Goal: Information Seeking & Learning: Learn about a topic

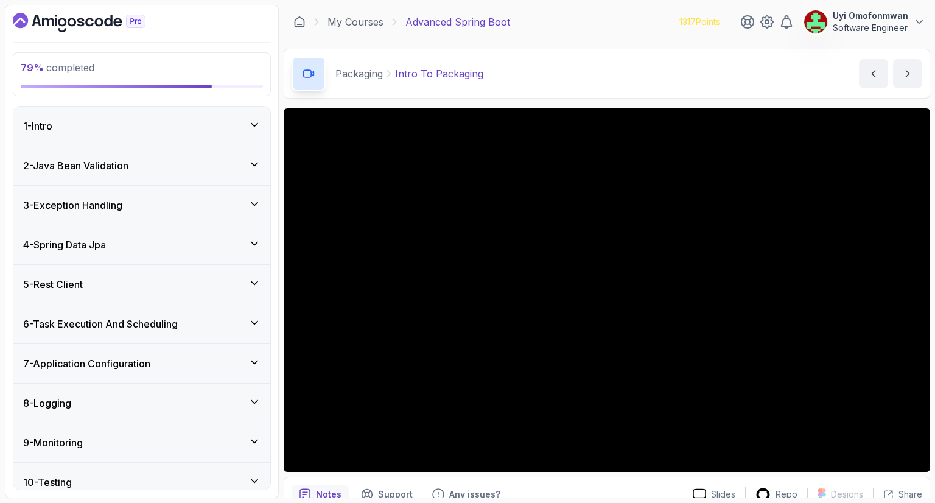
scroll to position [128, 0]
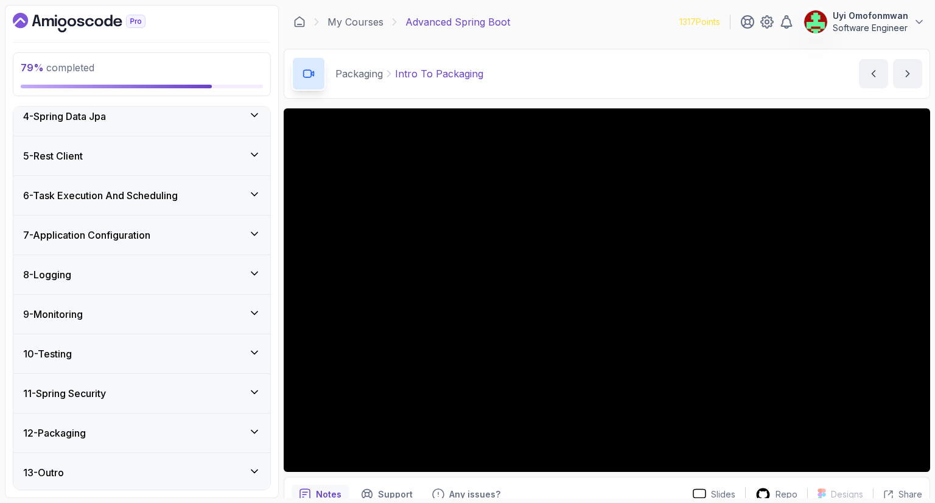
click at [61, 25] on icon "Dashboard" at bounding box center [62, 22] width 9 height 9
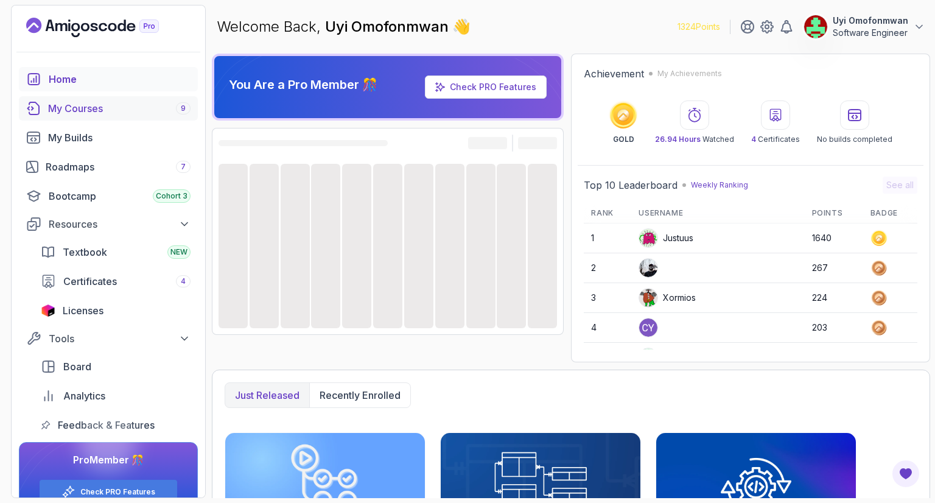
click at [56, 111] on div "My Courses 9" at bounding box center [119, 108] width 142 height 15
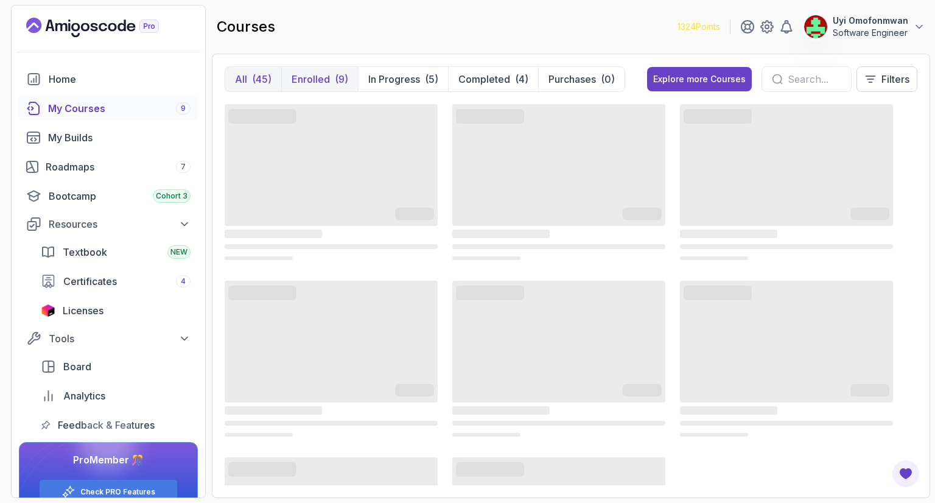
click at [322, 78] on p "Enrolled" at bounding box center [310, 79] width 38 height 15
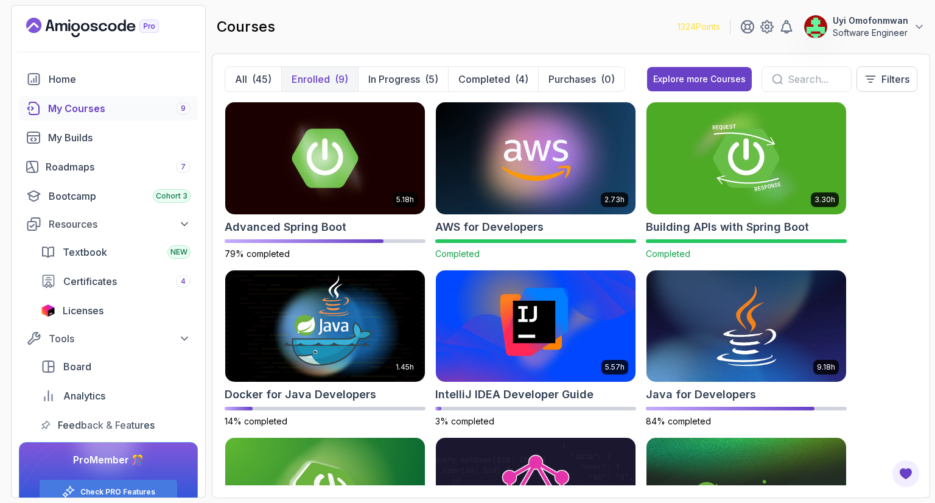
click at [527, 459] on img at bounding box center [535, 493] width 209 height 117
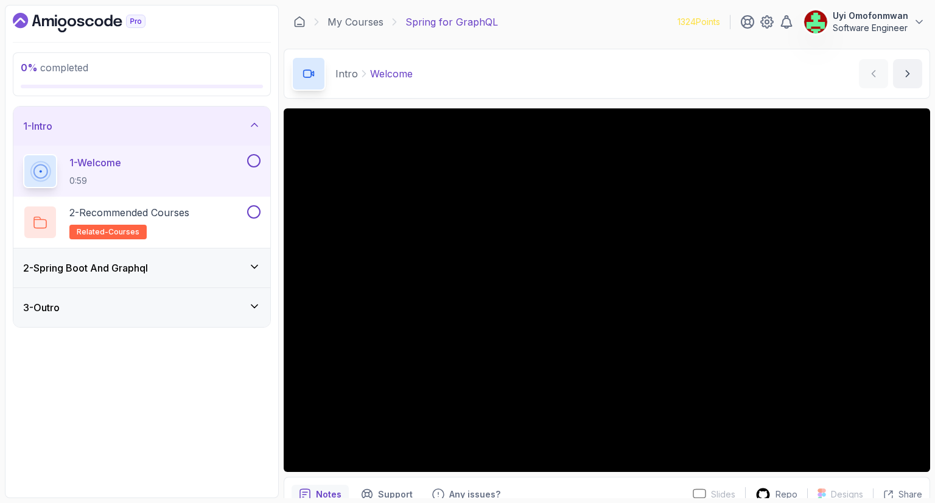
click at [138, 260] on h3 "2 - Spring Boot And Graphql" at bounding box center [85, 267] width 125 height 15
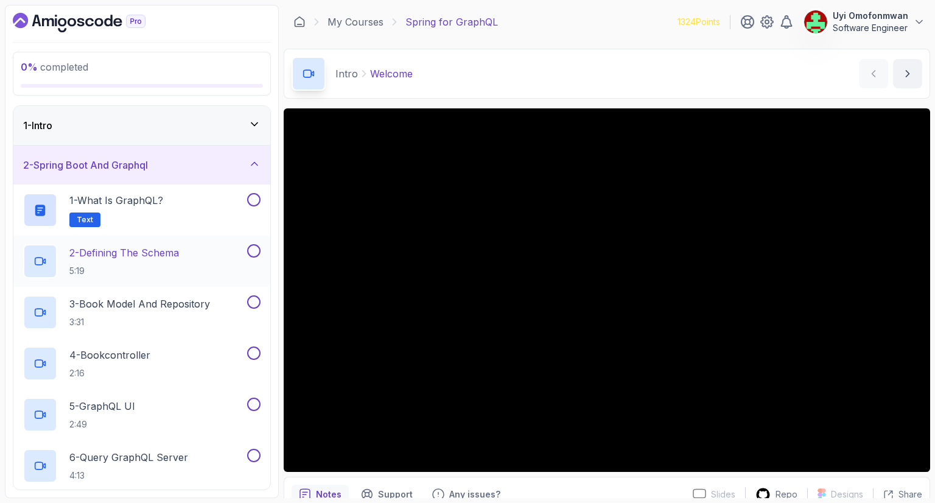
click at [162, 266] on p "5:19" at bounding box center [124, 271] width 110 height 12
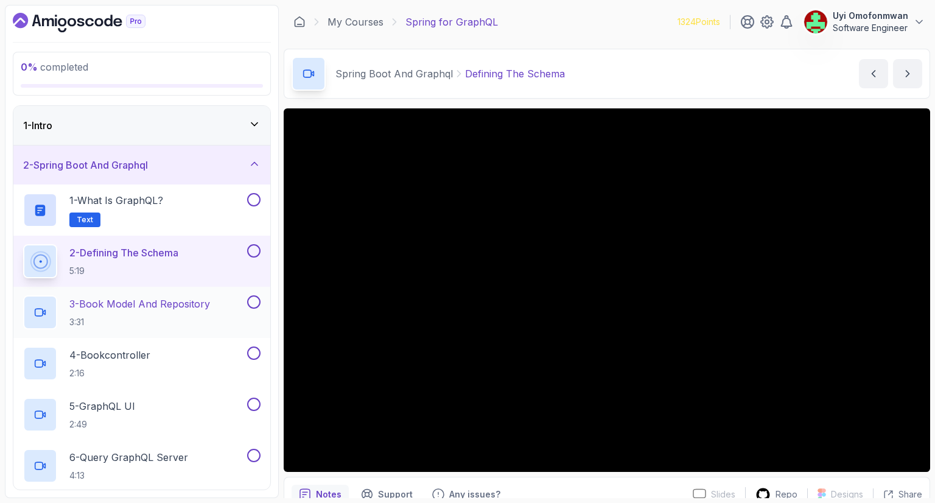
click at [135, 318] on p "3:31" at bounding box center [139, 322] width 141 height 12
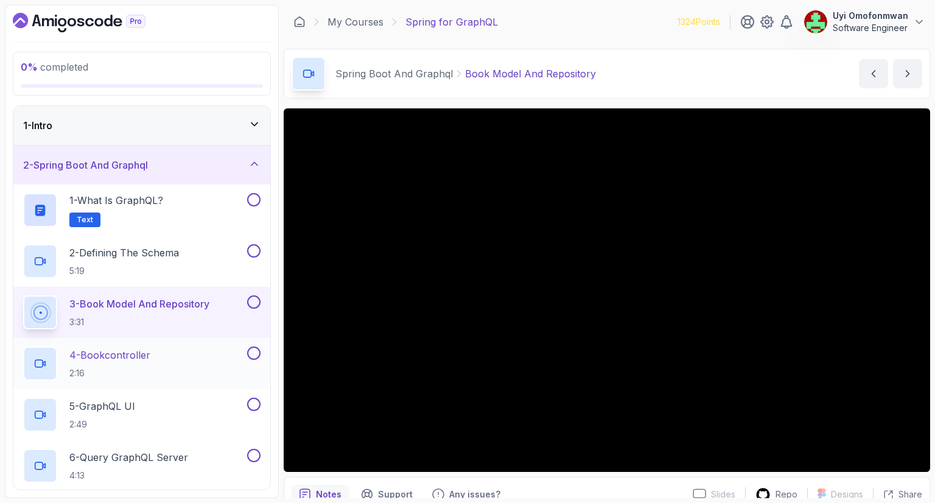
click at [156, 373] on div "4 - Bookcontroller 2:16" at bounding box center [133, 363] width 221 height 34
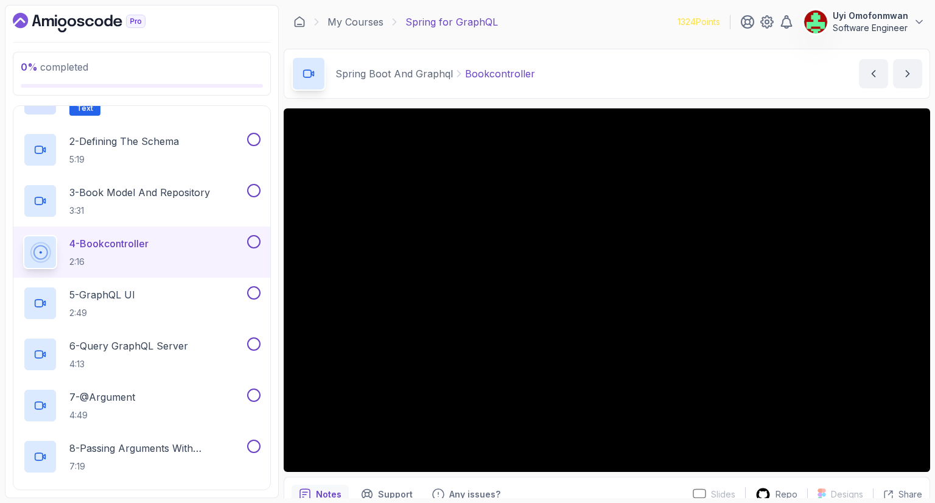
scroll to position [97, 0]
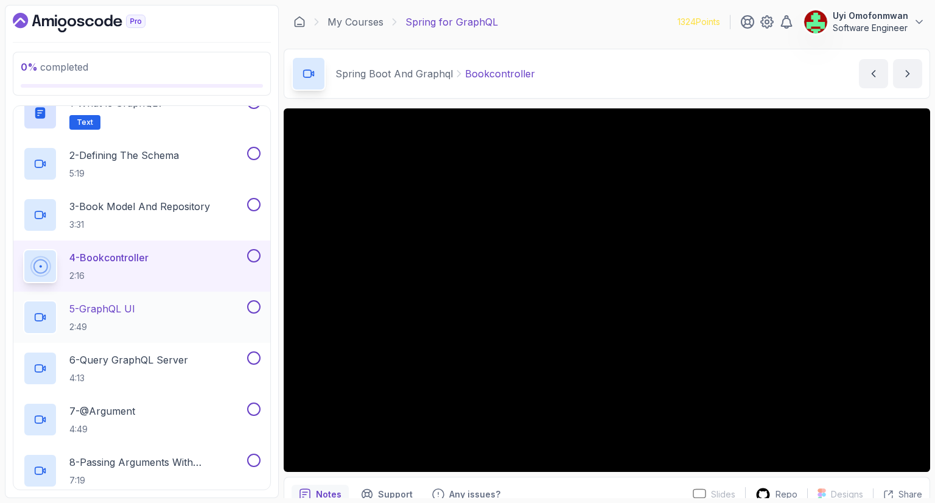
click at [142, 324] on div "5 - GraphQL UI 2:49" at bounding box center [133, 317] width 221 height 34
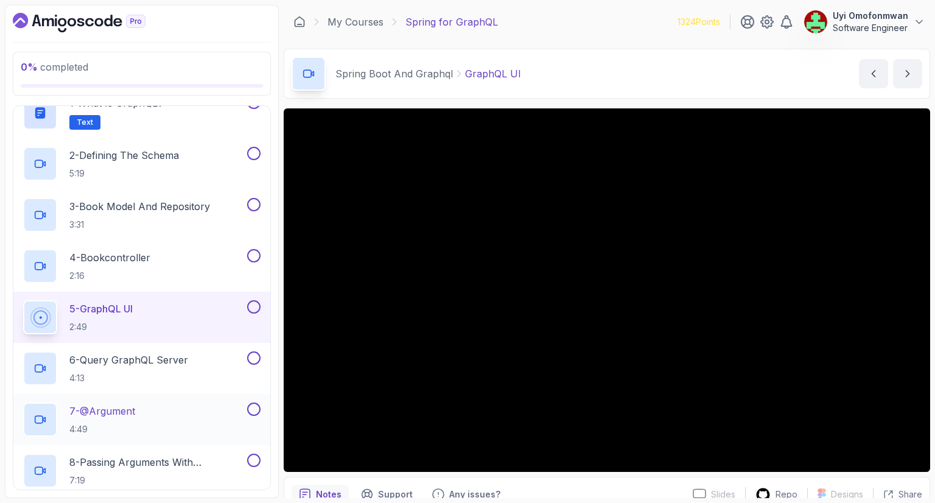
click at [163, 416] on div "7 - @Argument 4:49" at bounding box center [133, 419] width 221 height 34
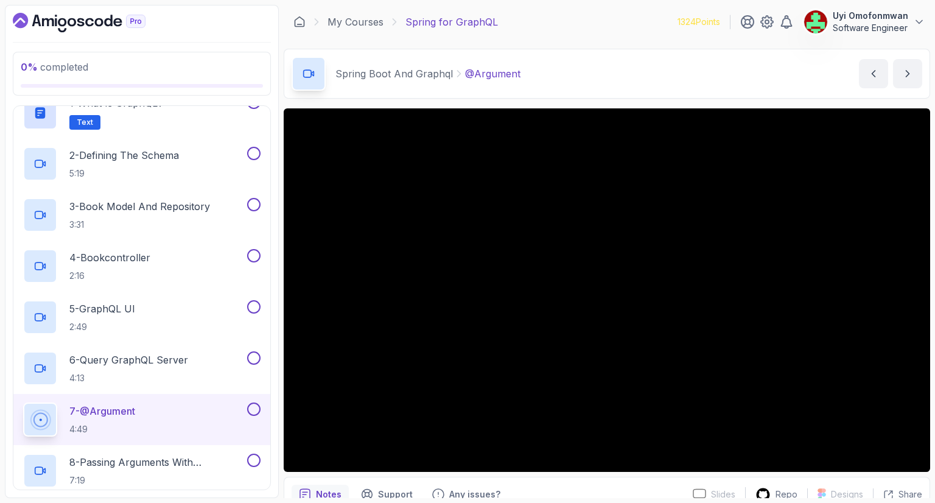
click at [117, 428] on p "4:49" at bounding box center [102, 429] width 66 height 12
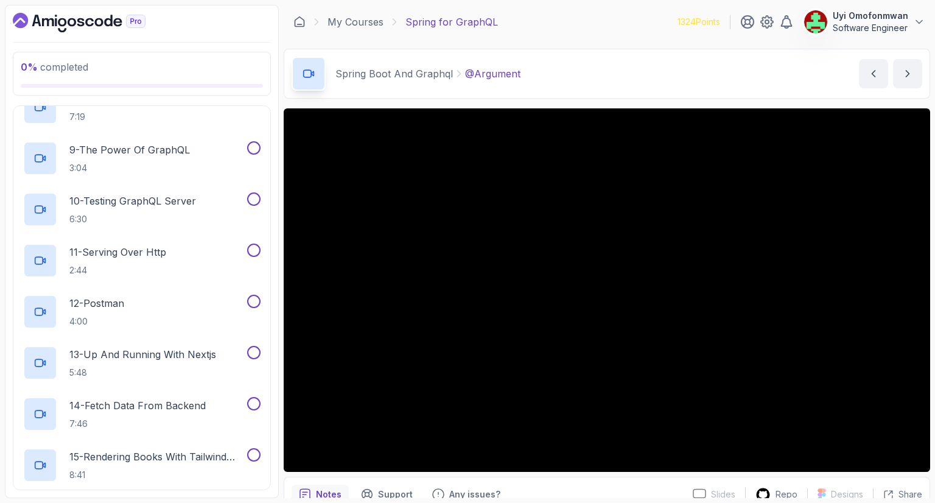
scroll to position [455, 0]
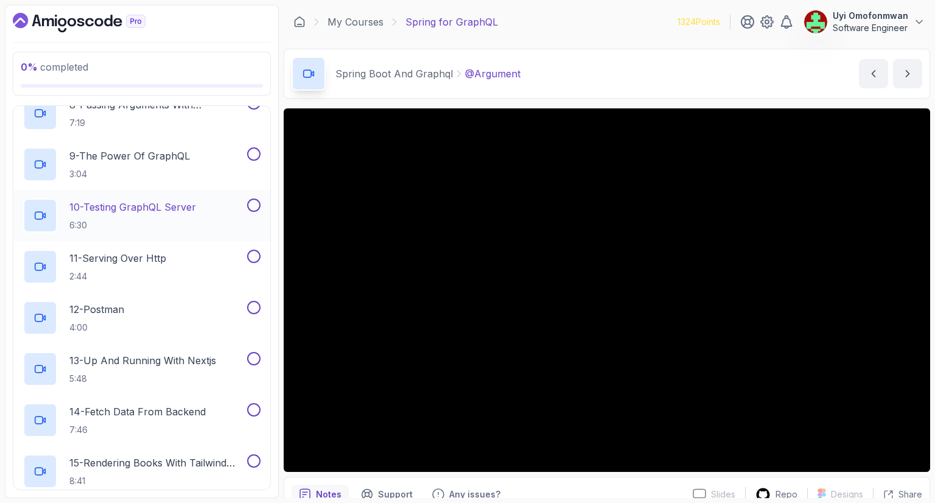
click at [143, 209] on p "10 - Testing GraphQL Server" at bounding box center [132, 207] width 127 height 15
